Goal: Consume media (video, audio)

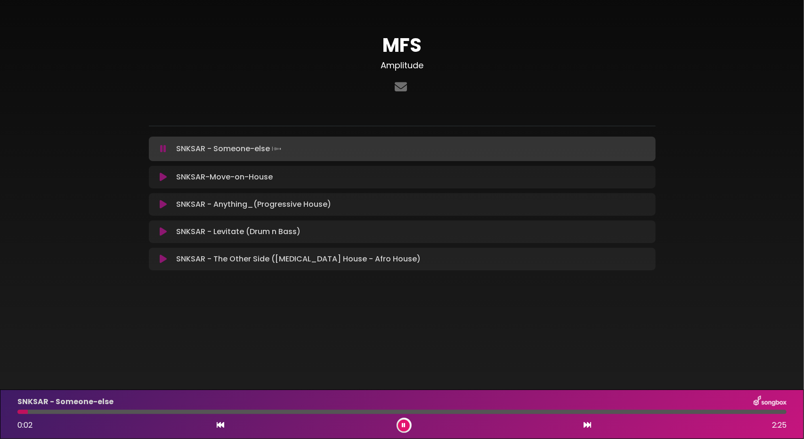
click at [47, 414] on div "SNKSAR - Someone-else 0:02 2:25" at bounding box center [402, 413] width 780 height 37
click at [133, 410] on div at bounding box center [401, 412] width 769 height 4
click at [200, 410] on div at bounding box center [401, 412] width 769 height 4
click at [284, 410] on div at bounding box center [401, 412] width 769 height 4
click at [328, 413] on div at bounding box center [401, 412] width 769 height 4
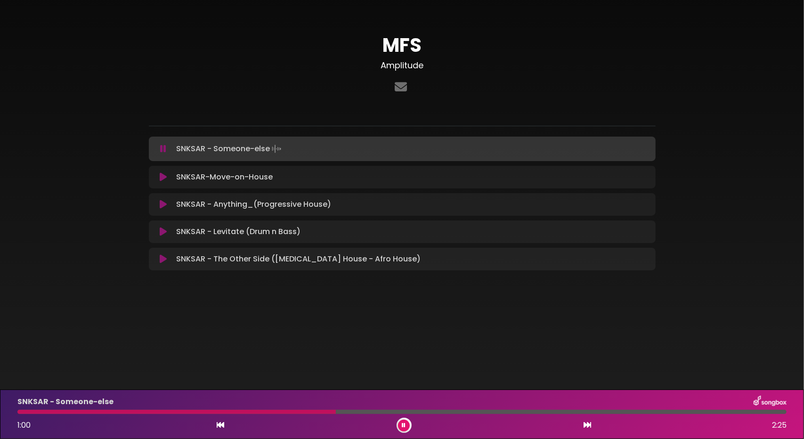
click at [429, 411] on div at bounding box center [401, 412] width 769 height 4
click at [490, 414] on div at bounding box center [401, 412] width 769 height 4
click at [165, 176] on icon at bounding box center [163, 176] width 7 height 9
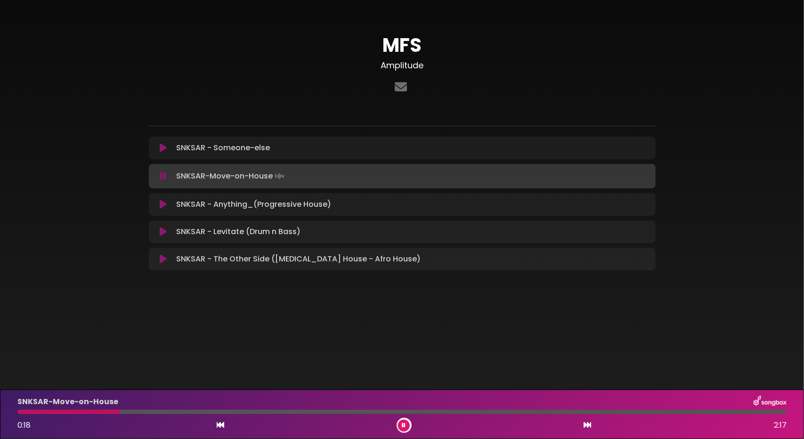
click at [153, 411] on div at bounding box center [401, 412] width 769 height 4
drag, startPoint x: 153, startPoint y: 411, endPoint x: 167, endPoint y: 412, distance: 13.3
click at [154, 411] on div at bounding box center [401, 412] width 769 height 4
click at [177, 413] on div at bounding box center [401, 412] width 769 height 4
click at [252, 412] on div at bounding box center [401, 412] width 769 height 4
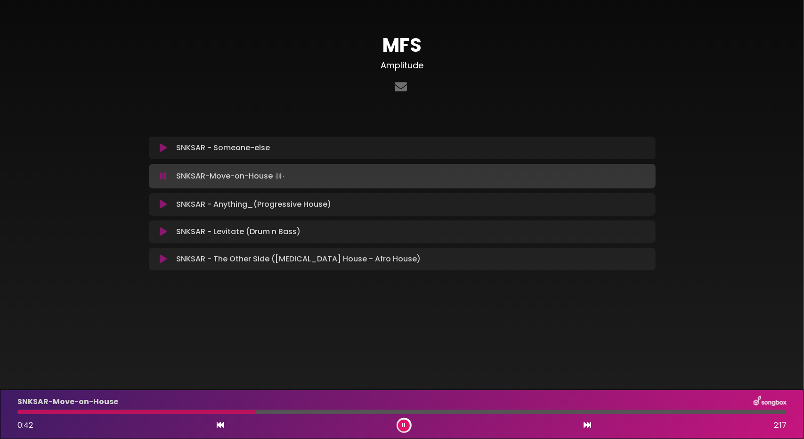
click at [307, 411] on div at bounding box center [401, 412] width 769 height 4
click at [385, 411] on div at bounding box center [401, 412] width 769 height 4
click at [459, 411] on div at bounding box center [401, 412] width 769 height 4
click at [554, 411] on div at bounding box center [401, 412] width 769 height 4
click at [662, 412] on div at bounding box center [401, 412] width 769 height 4
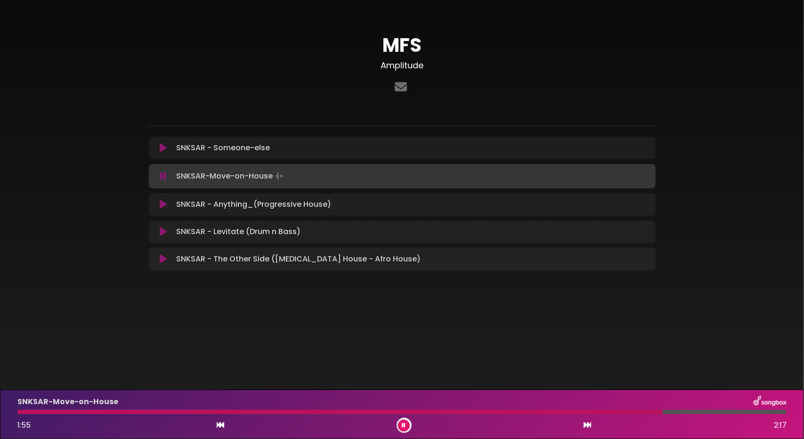
click at [730, 412] on div at bounding box center [401, 412] width 769 height 4
click at [169, 200] on button at bounding box center [163, 204] width 18 height 9
